Goal: Information Seeking & Learning: Learn about a topic

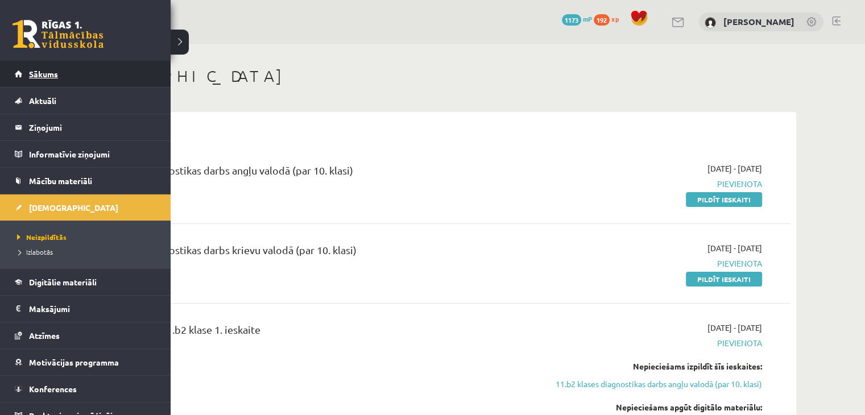
click at [36, 75] on span "Sākums" at bounding box center [43, 74] width 29 height 10
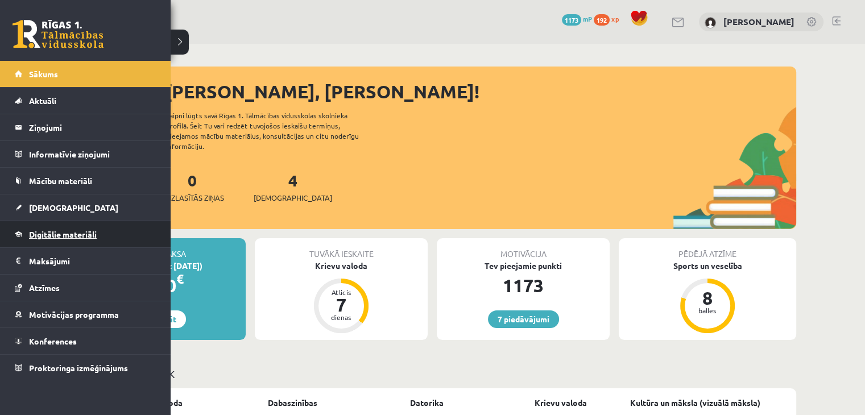
click at [84, 229] on span "Digitālie materiāli" at bounding box center [63, 234] width 68 height 10
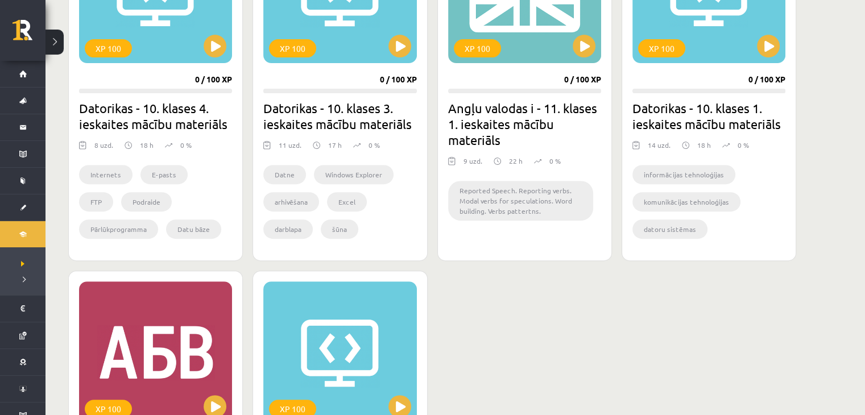
scroll to position [416, 0]
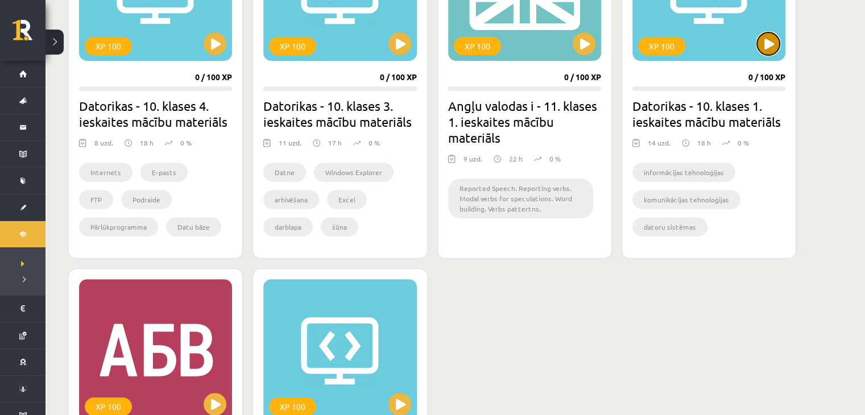
click at [770, 44] on button at bounding box center [768, 43] width 23 height 23
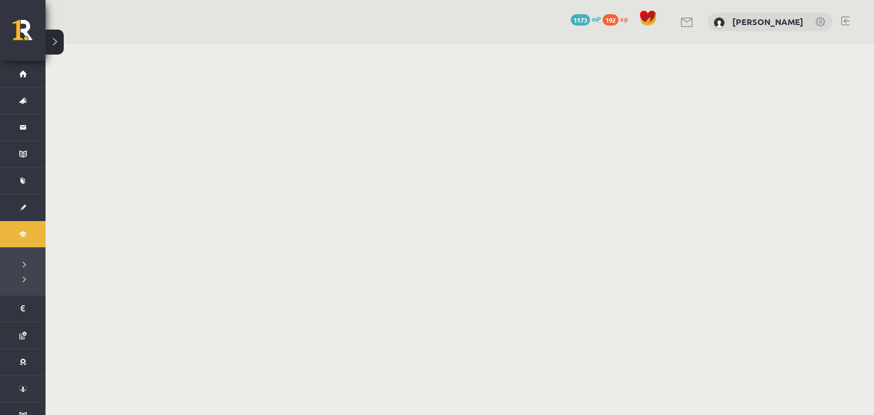
click at [775, 53] on body "0 Dāvanas 1173 mP 192 xp [PERSON_NAME] Sākums Aktuāli Kā mācīties eSKOLĀ Kontak…" at bounding box center [437, 207] width 874 height 415
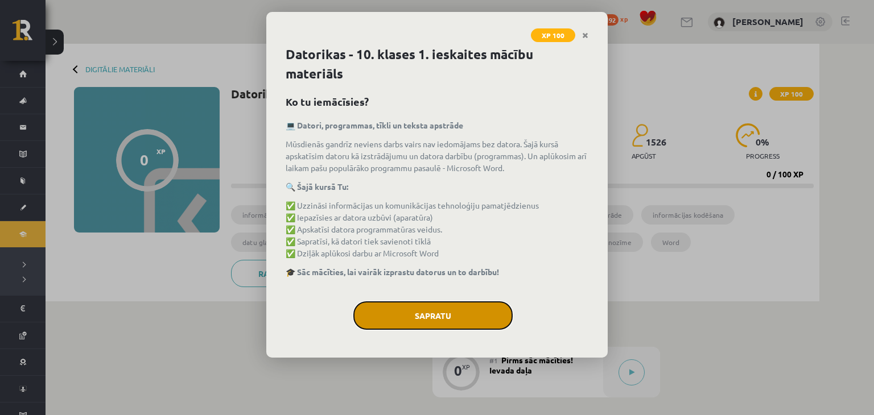
click at [468, 311] on button "Sapratu" at bounding box center [432, 316] width 159 height 28
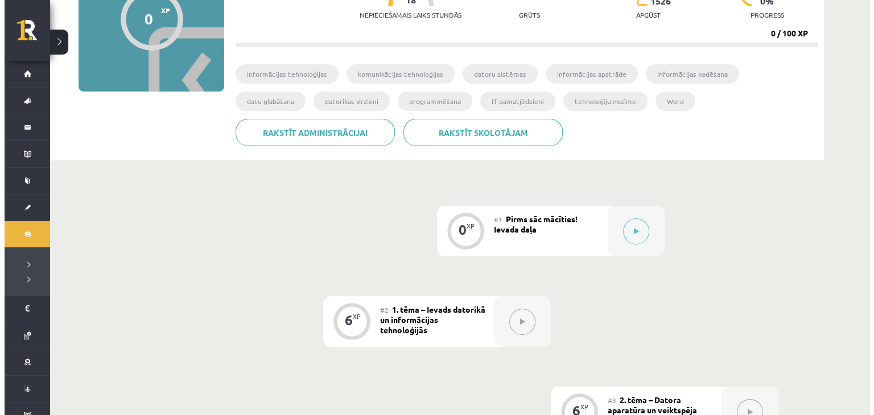
scroll to position [182, 0]
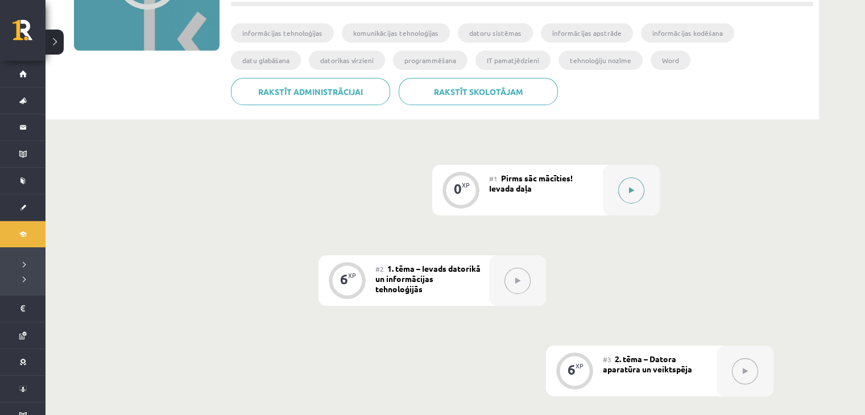
click at [626, 192] on button at bounding box center [631, 190] width 26 height 26
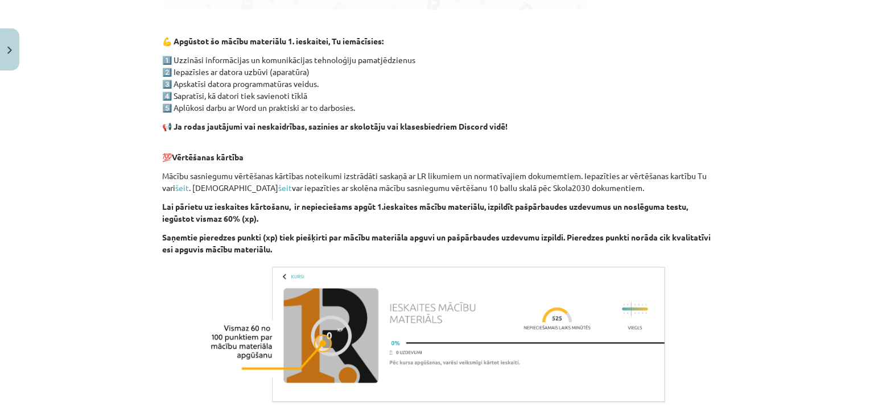
scroll to position [791, 0]
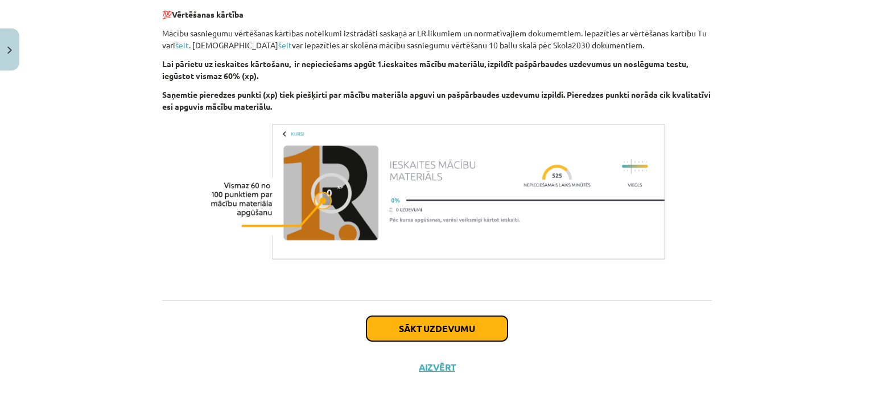
click at [435, 332] on button "Sākt uzdevumu" at bounding box center [436, 328] width 141 height 25
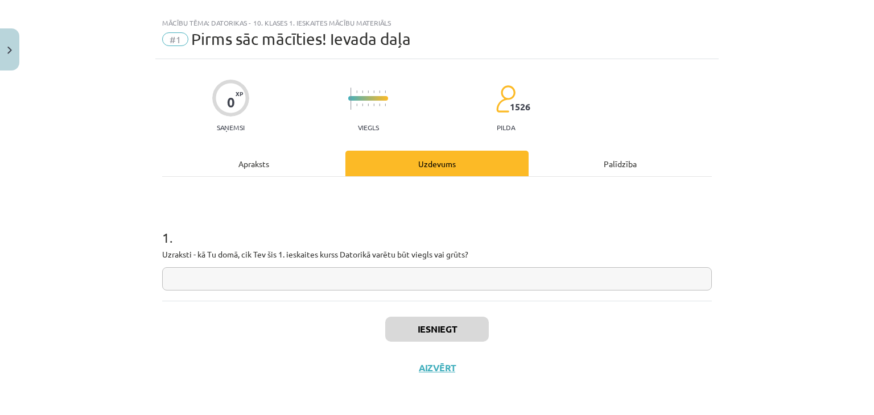
click at [422, 274] on input "text" at bounding box center [437, 278] width 550 height 23
type input "*"
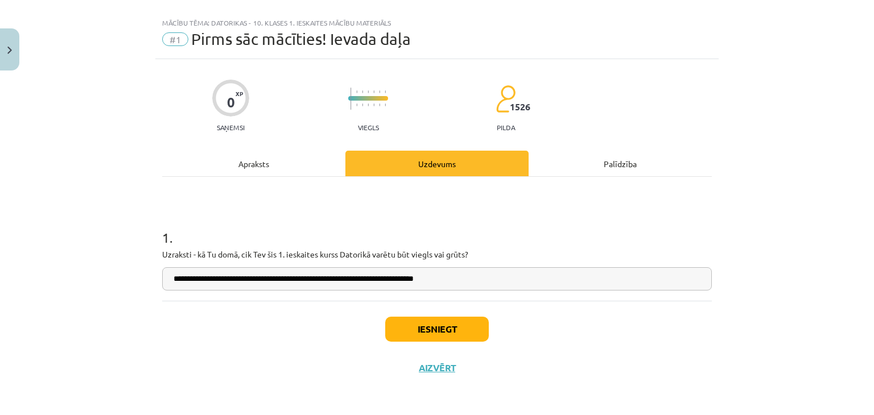
click at [412, 284] on input "**********" at bounding box center [437, 278] width 550 height 23
click at [415, 284] on input "**********" at bounding box center [437, 278] width 550 height 23
click at [455, 276] on input "**********" at bounding box center [437, 278] width 550 height 23
type input "**********"
click at [428, 324] on button "Iesniegt" at bounding box center [437, 329] width 104 height 25
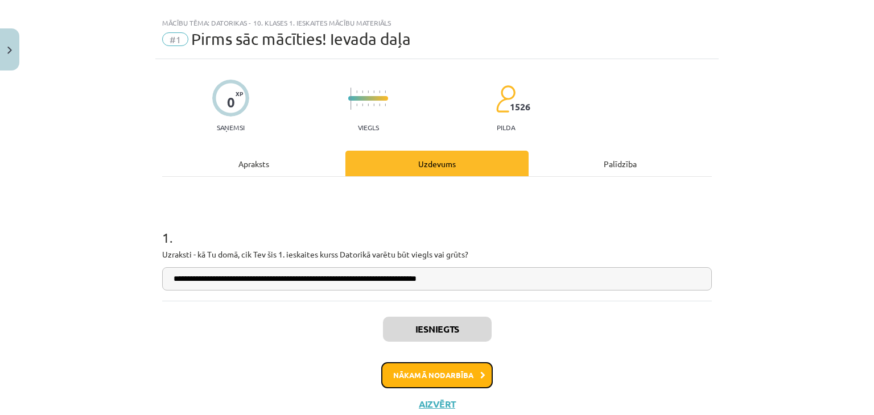
click at [457, 371] on button "Nākamā nodarbība" at bounding box center [437, 375] width 112 height 26
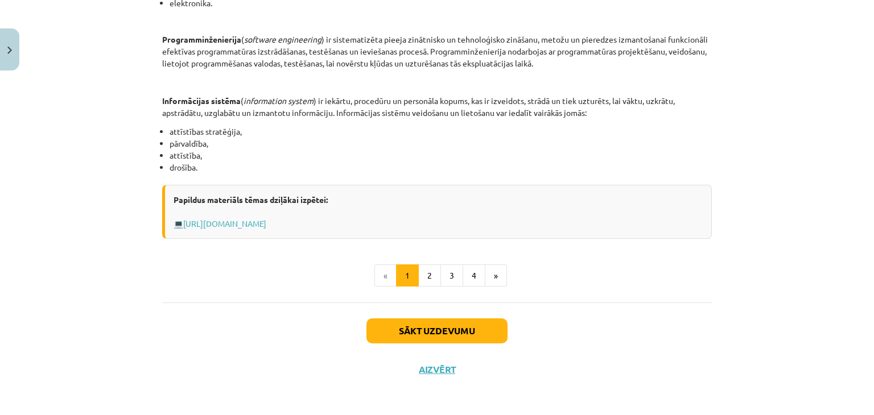
scroll to position [556, 0]
click at [266, 218] on link "[URL][DOMAIN_NAME]" at bounding box center [224, 223] width 83 height 10
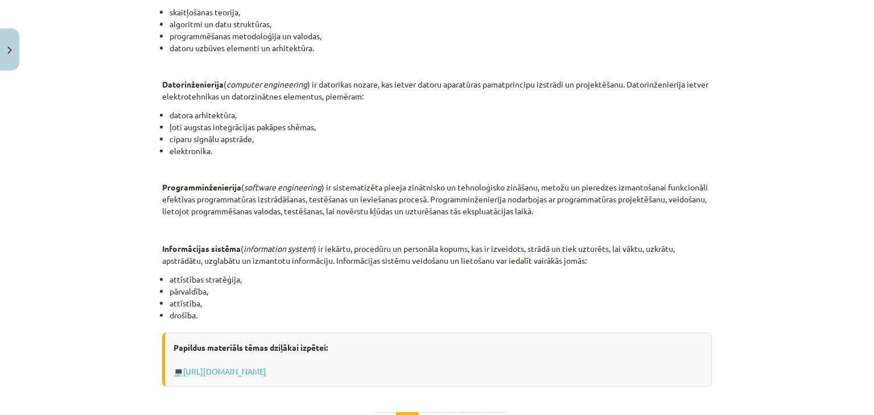
scroll to position [558, 0]
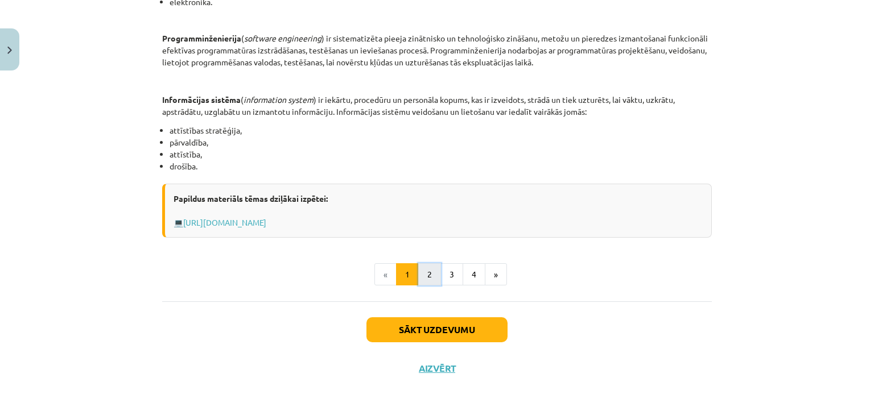
click at [430, 271] on button "2" at bounding box center [429, 274] width 23 height 23
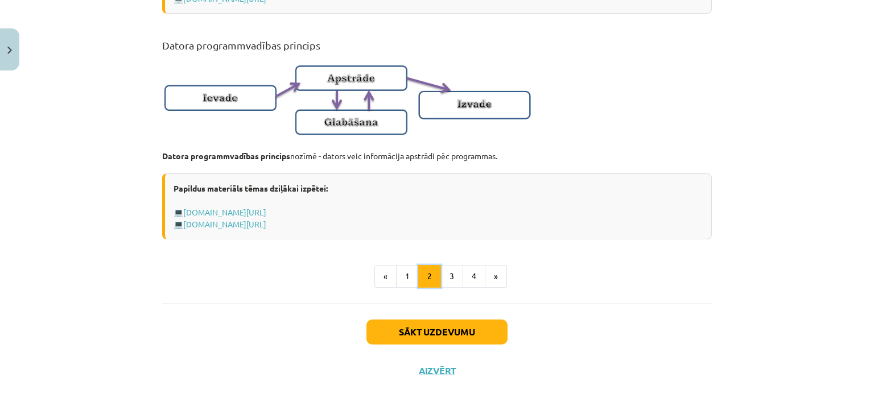
scroll to position [594, 0]
